Goal: Navigation & Orientation: Find specific page/section

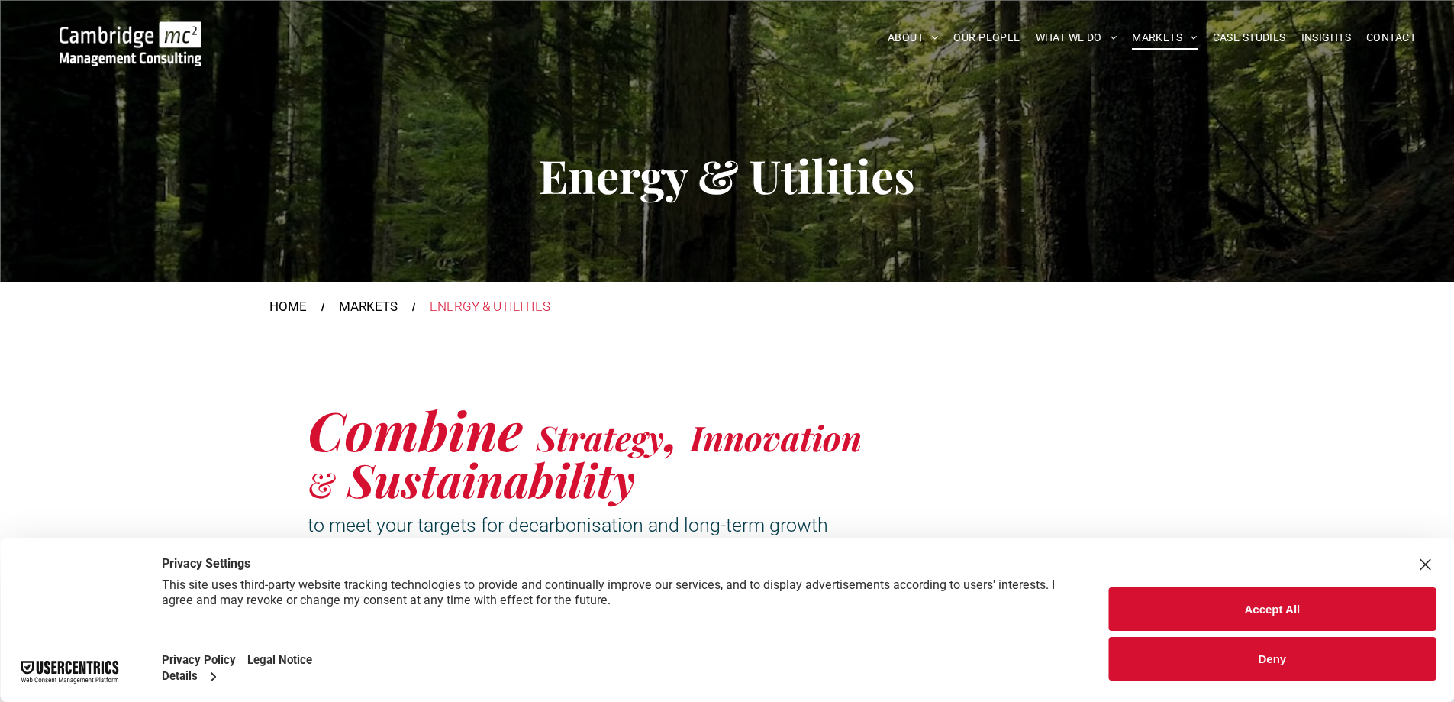
click at [1229, 657] on button "Deny" at bounding box center [1272, 659] width 327 height 44
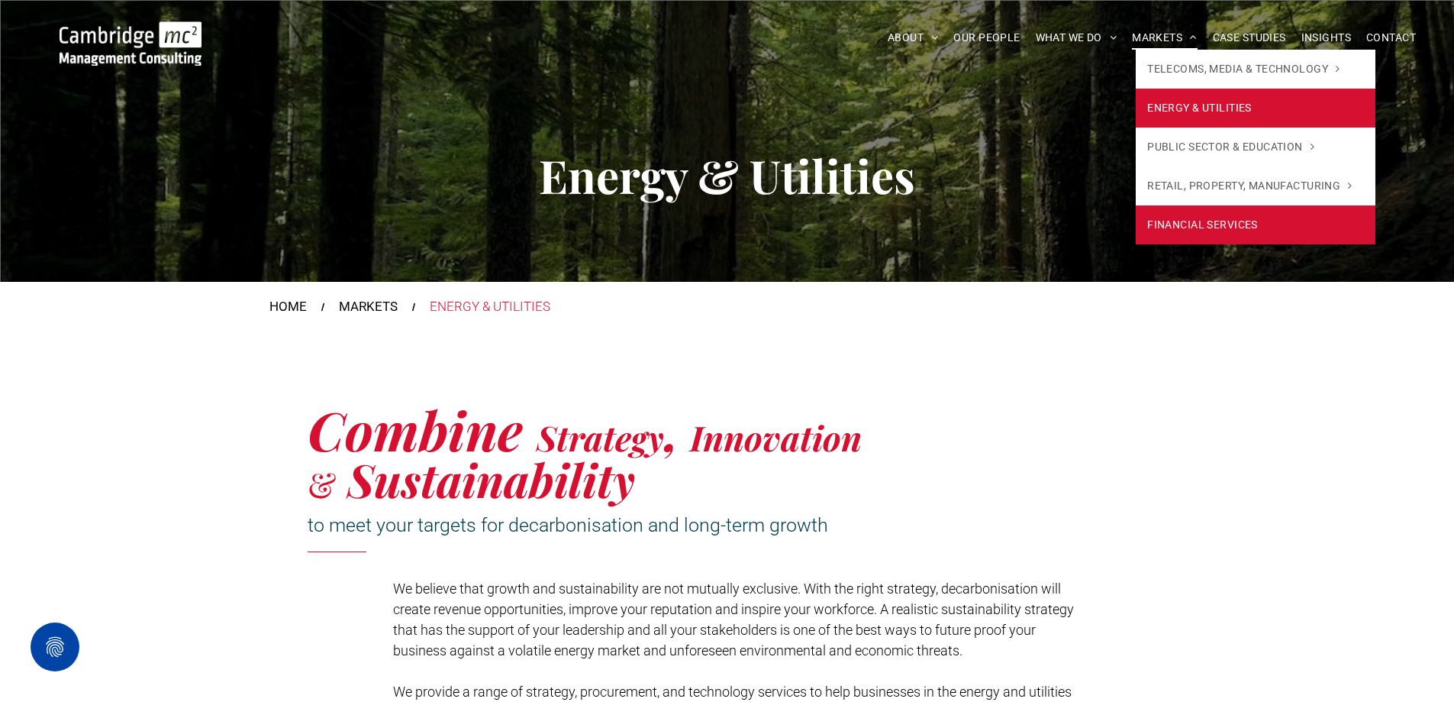
click at [1177, 234] on link "FINANCIAL SERVICES" at bounding box center [1255, 224] width 239 height 39
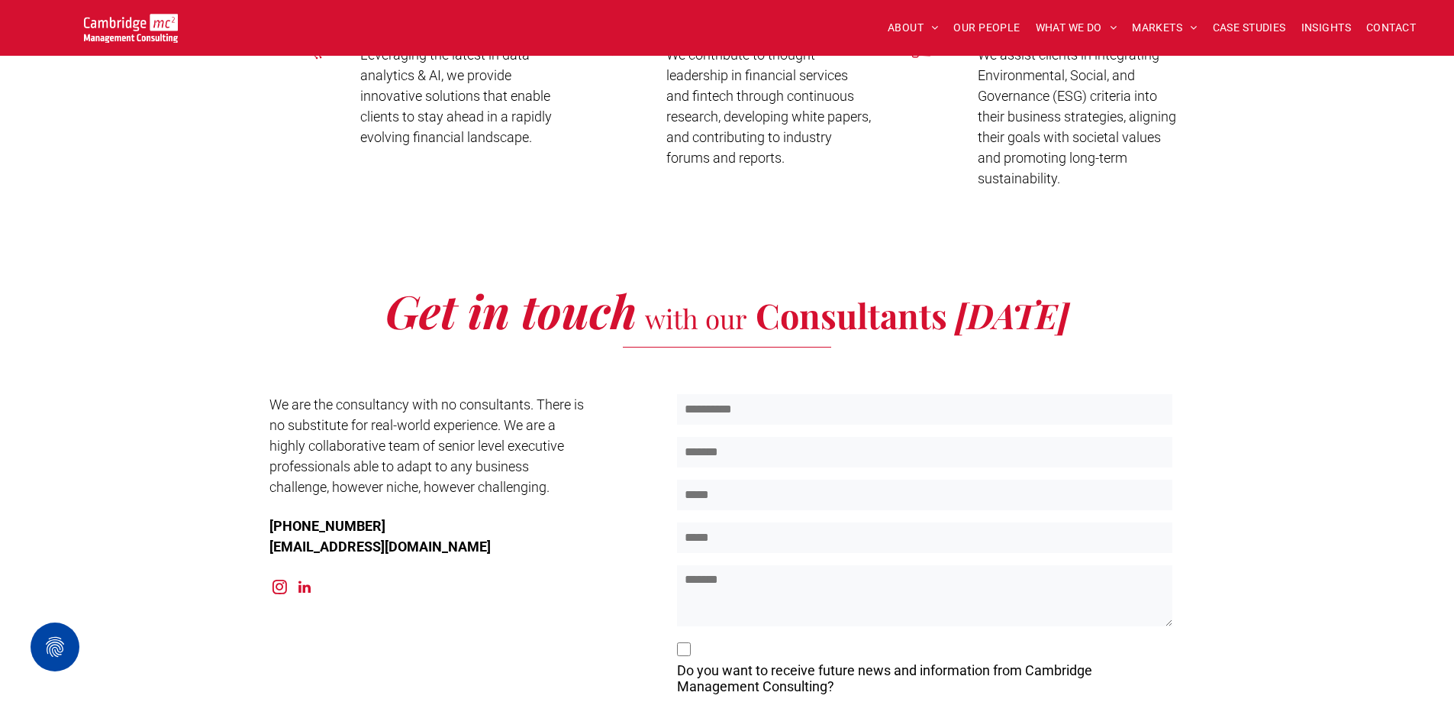
scroll to position [3817, 0]
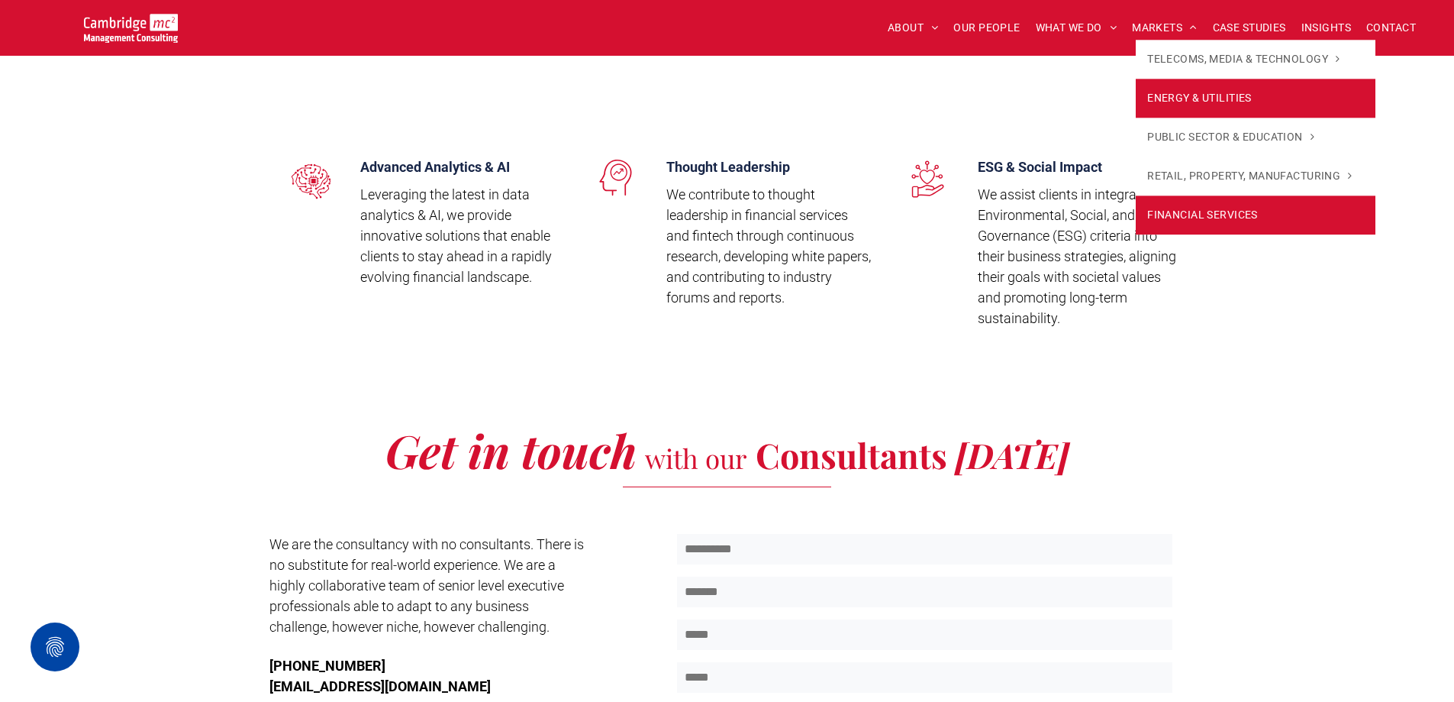
click at [1152, 90] on span "ENERGY & UTILITIES" at bounding box center [1199, 98] width 105 height 16
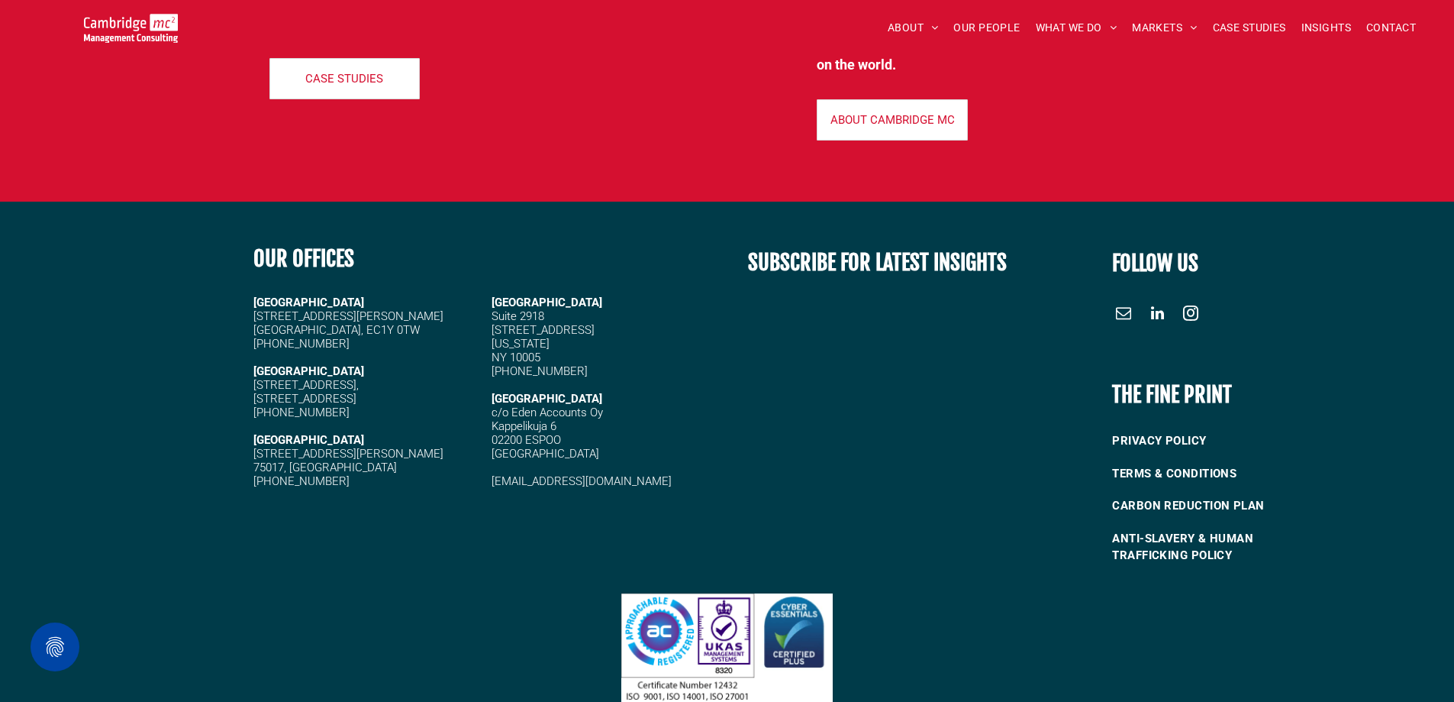
scroll to position [7227, 0]
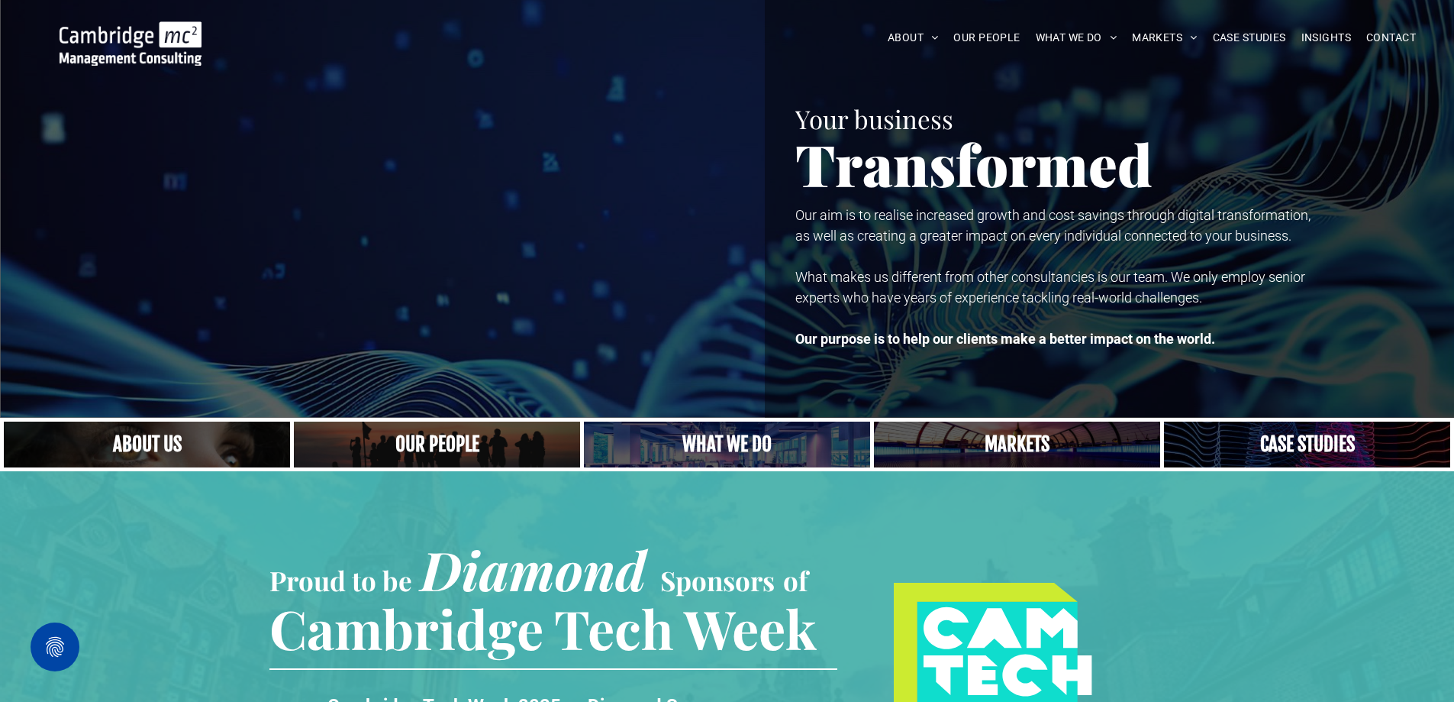
click at [132, 439] on link "Close up of woman's face, centered on her eyes" at bounding box center [147, 444] width 304 height 49
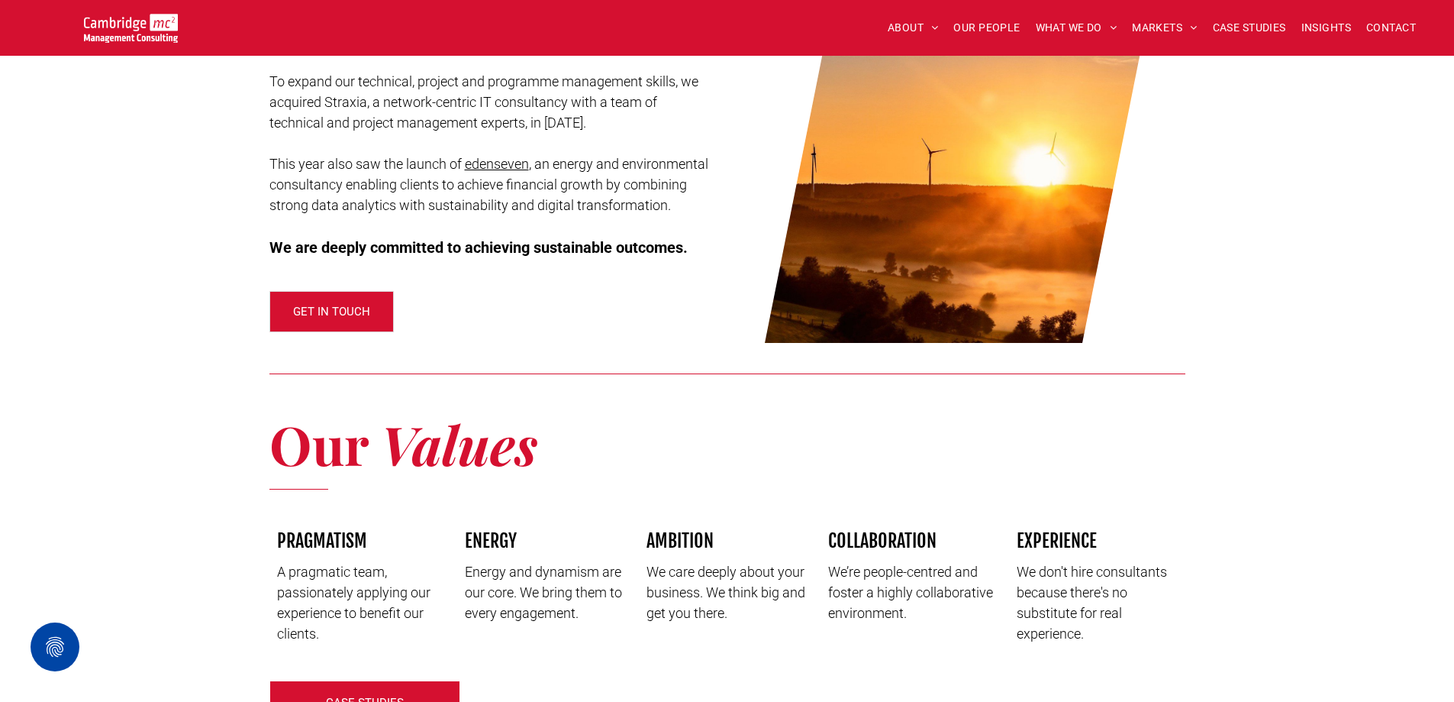
scroll to position [1591, 0]
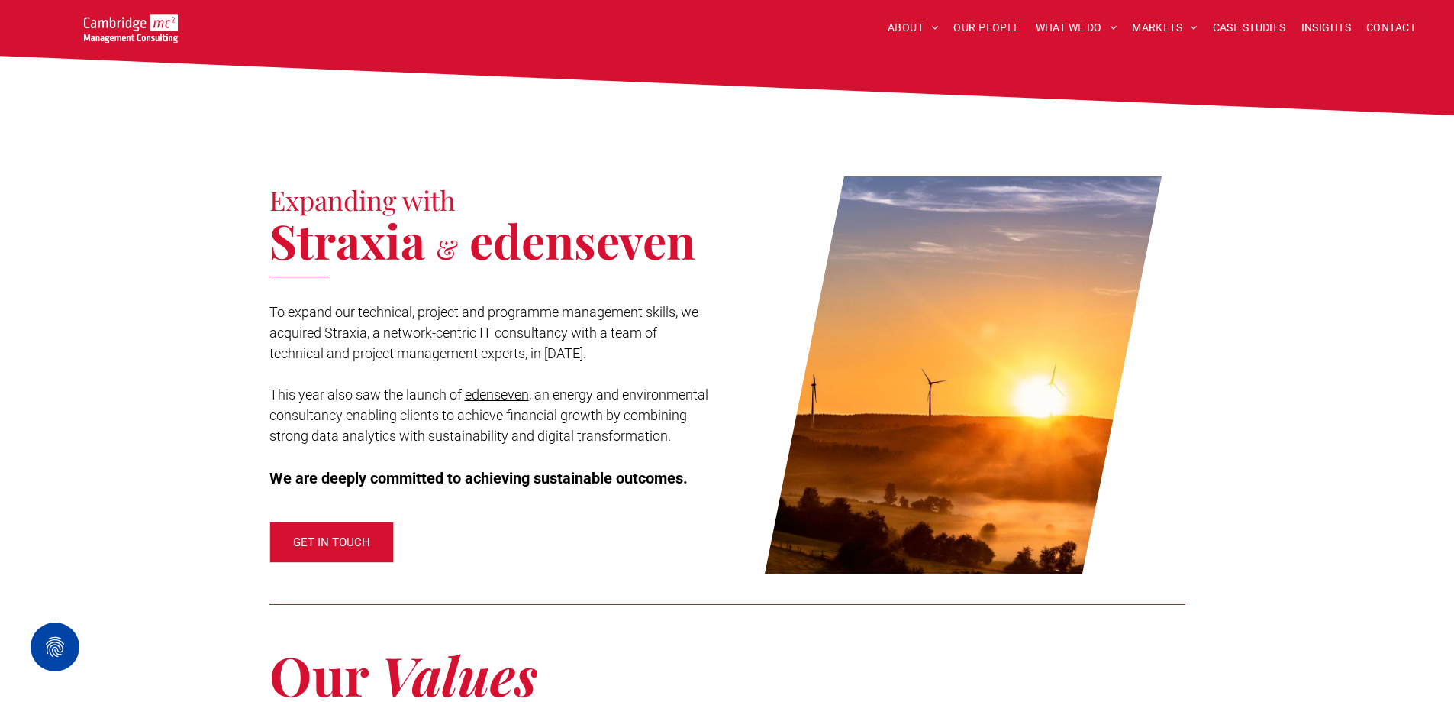
click at [488, 386] on link "edenseven" at bounding box center [497, 394] width 64 height 16
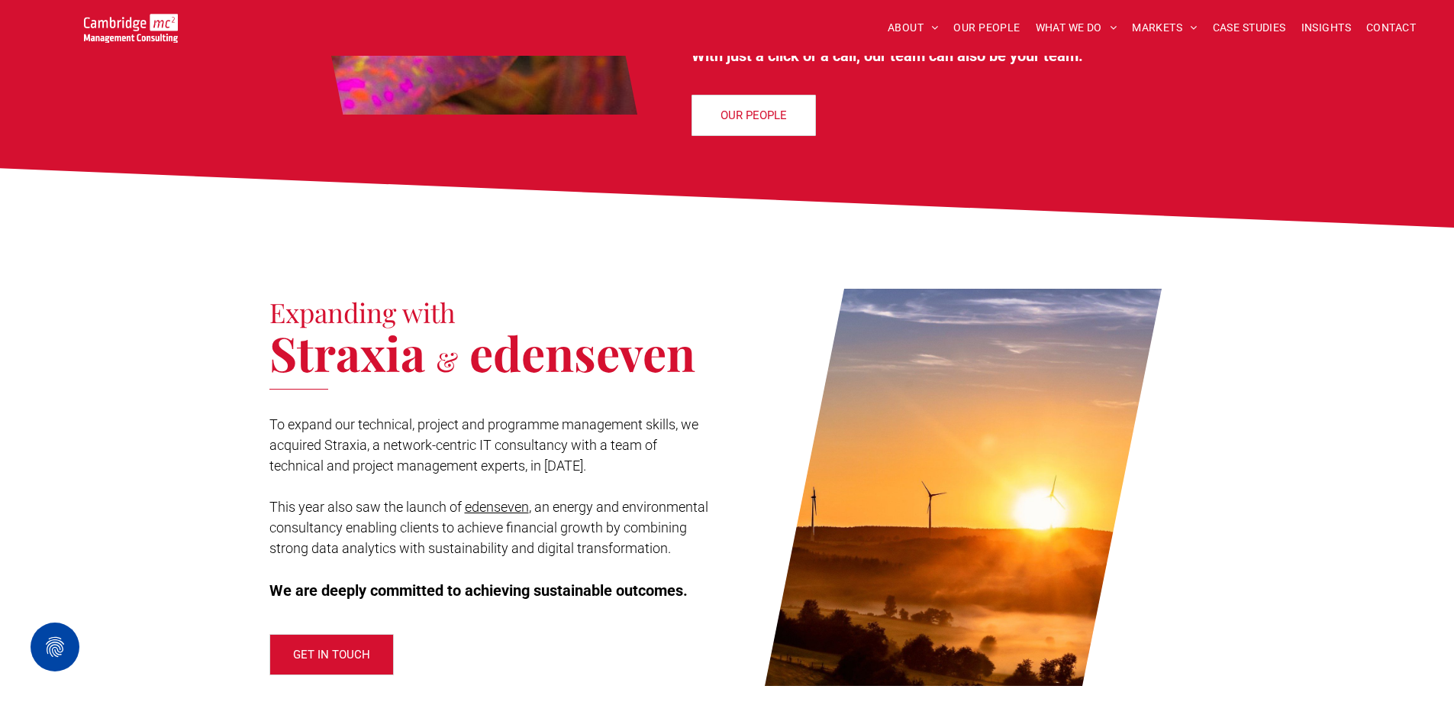
scroll to position [1515, 0]
